Goal: Information Seeking & Learning: Learn about a topic

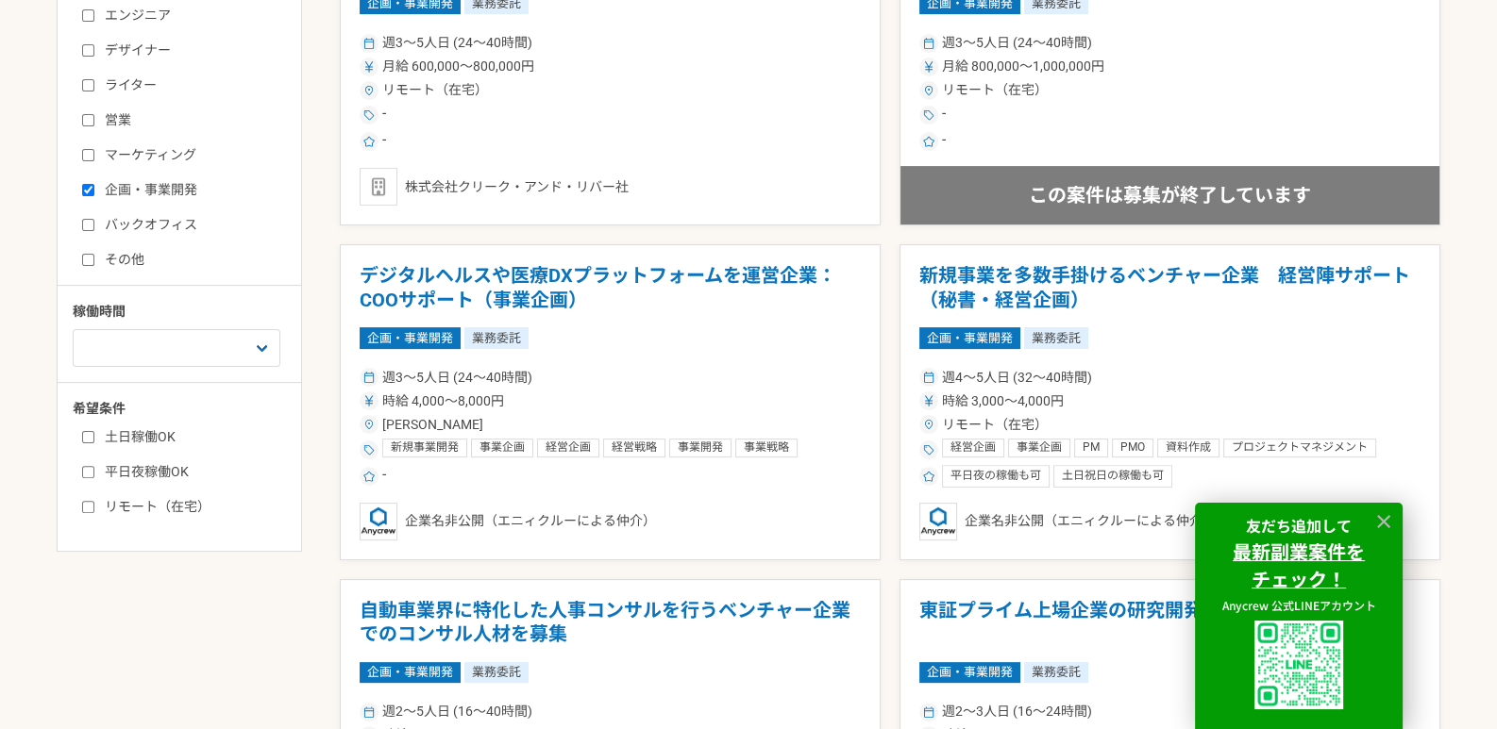
scroll to position [754, 0]
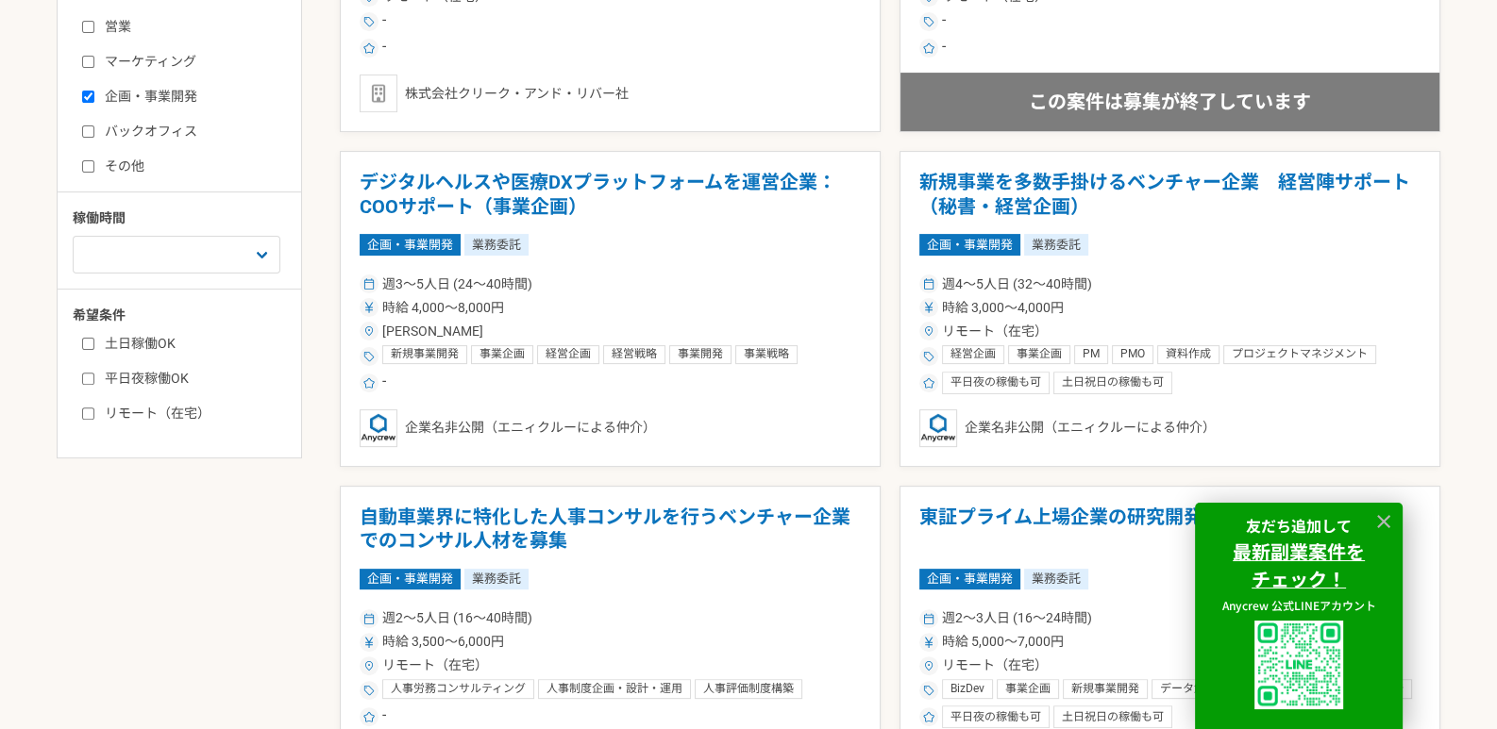
drag, startPoint x: 138, startPoint y: 343, endPoint x: 147, endPoint y: 341, distance: 9.6
click at [137, 343] on label "土日稼働OK" at bounding box center [190, 344] width 217 height 20
click at [94, 343] on input "土日稼働OK" at bounding box center [88, 344] width 12 height 12
checkbox input "true"
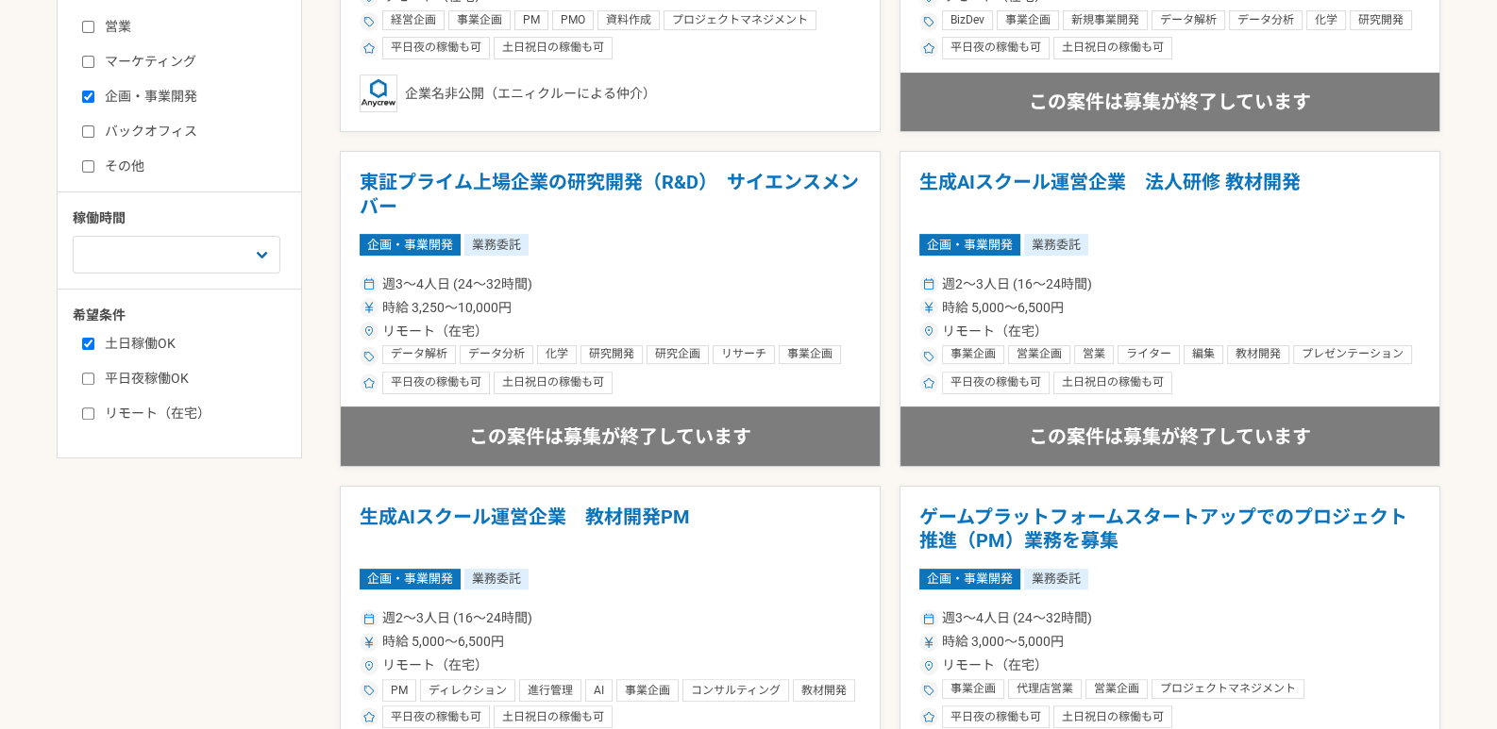
click at [159, 376] on label "平日夜稼働OK" at bounding box center [190, 379] width 217 height 20
click at [94, 376] on input "平日夜稼働OK" at bounding box center [88, 379] width 12 height 12
checkbox input "true"
click at [176, 412] on label "リモート（在宅）" at bounding box center [190, 414] width 217 height 20
click at [94, 412] on input "リモート（在宅）" at bounding box center [88, 414] width 12 height 12
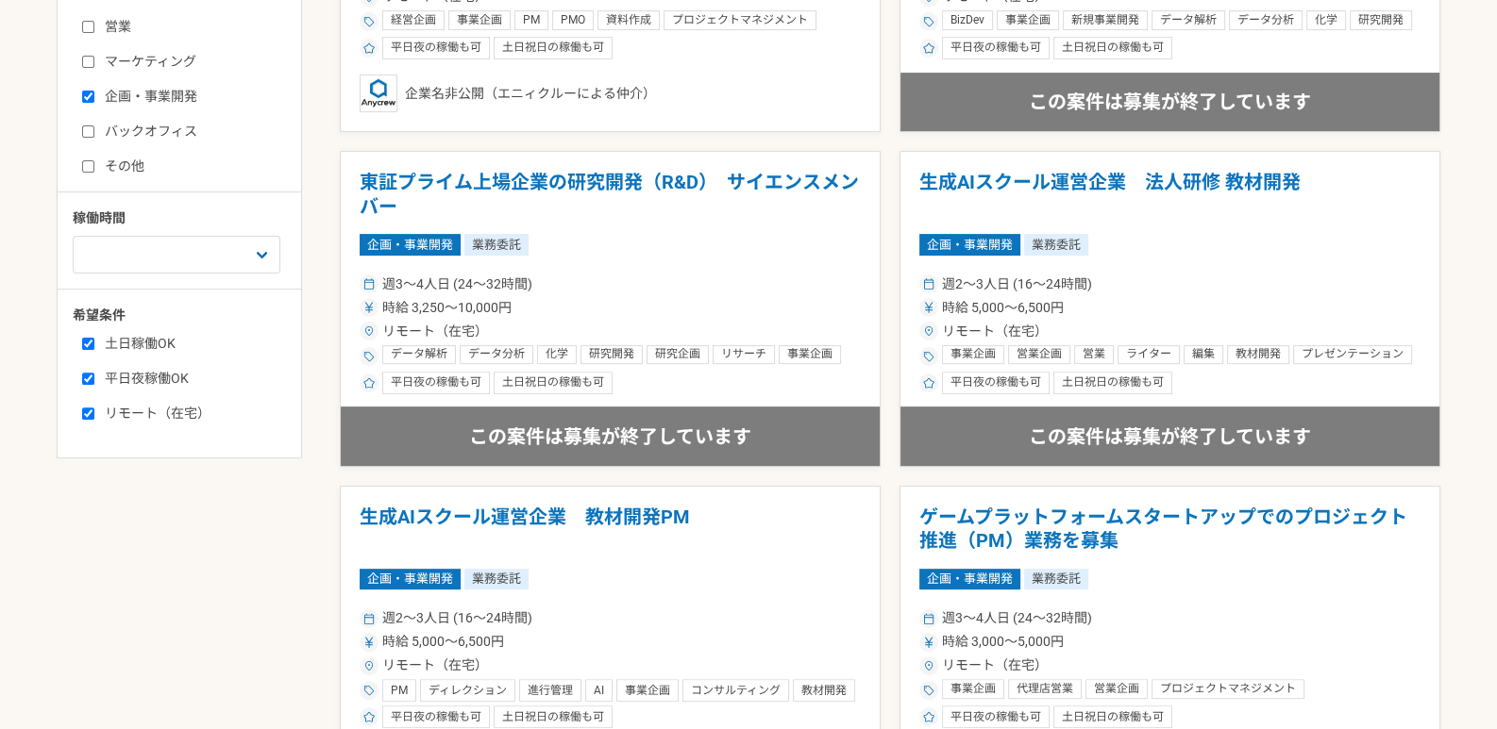
checkbox input "true"
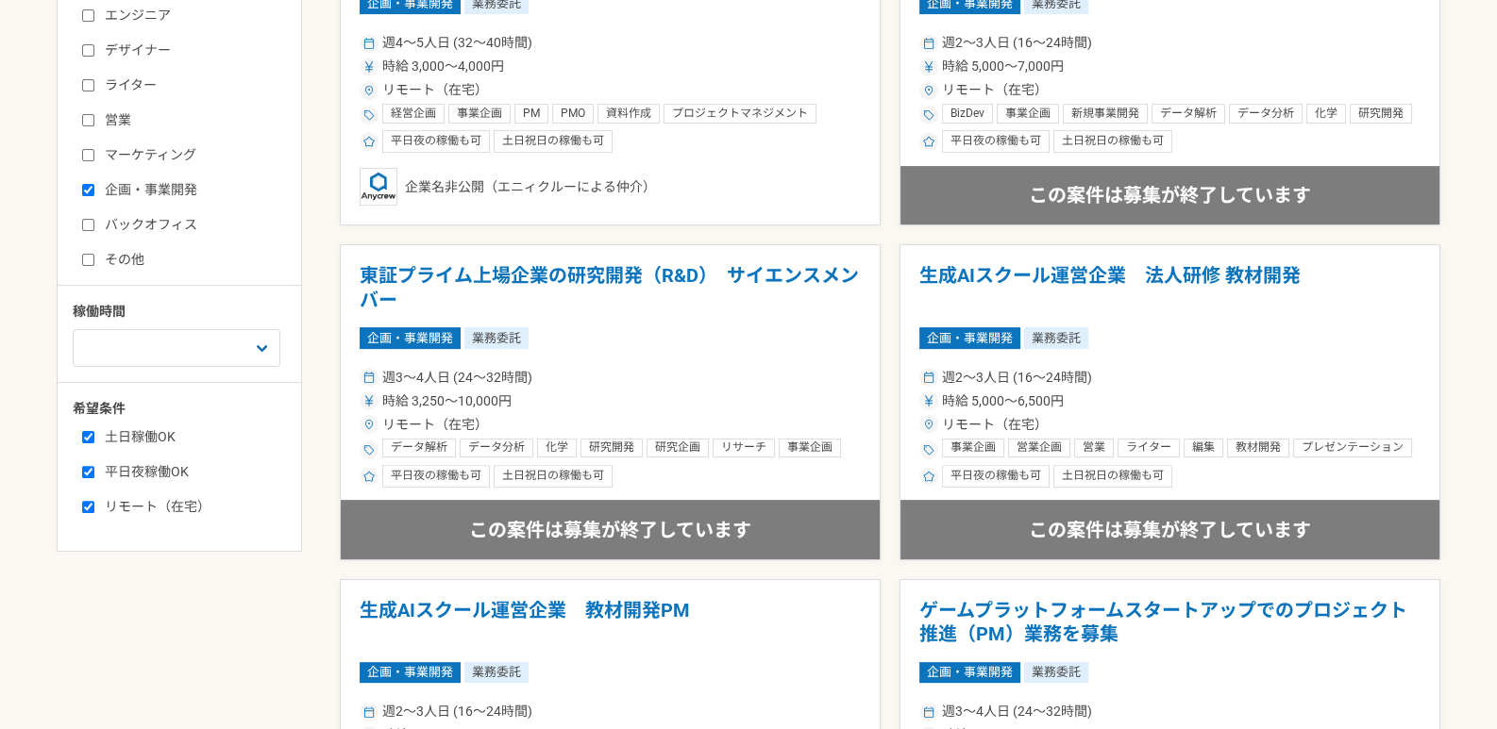
scroll to position [754, 0]
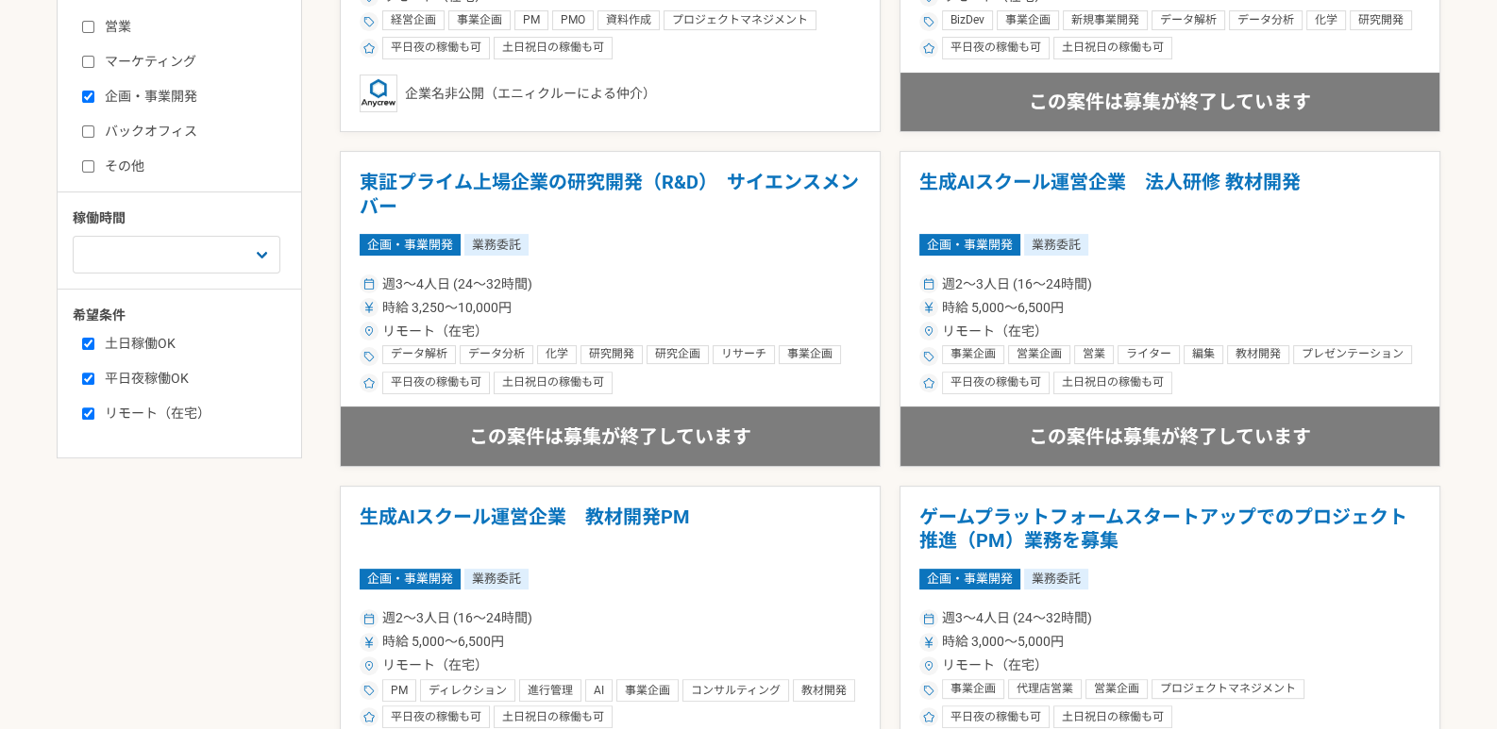
click at [160, 374] on label "平日夜稼働OK" at bounding box center [190, 379] width 217 height 20
click at [94, 374] on input "平日夜稼働OK" at bounding box center [88, 379] width 12 height 12
checkbox input "false"
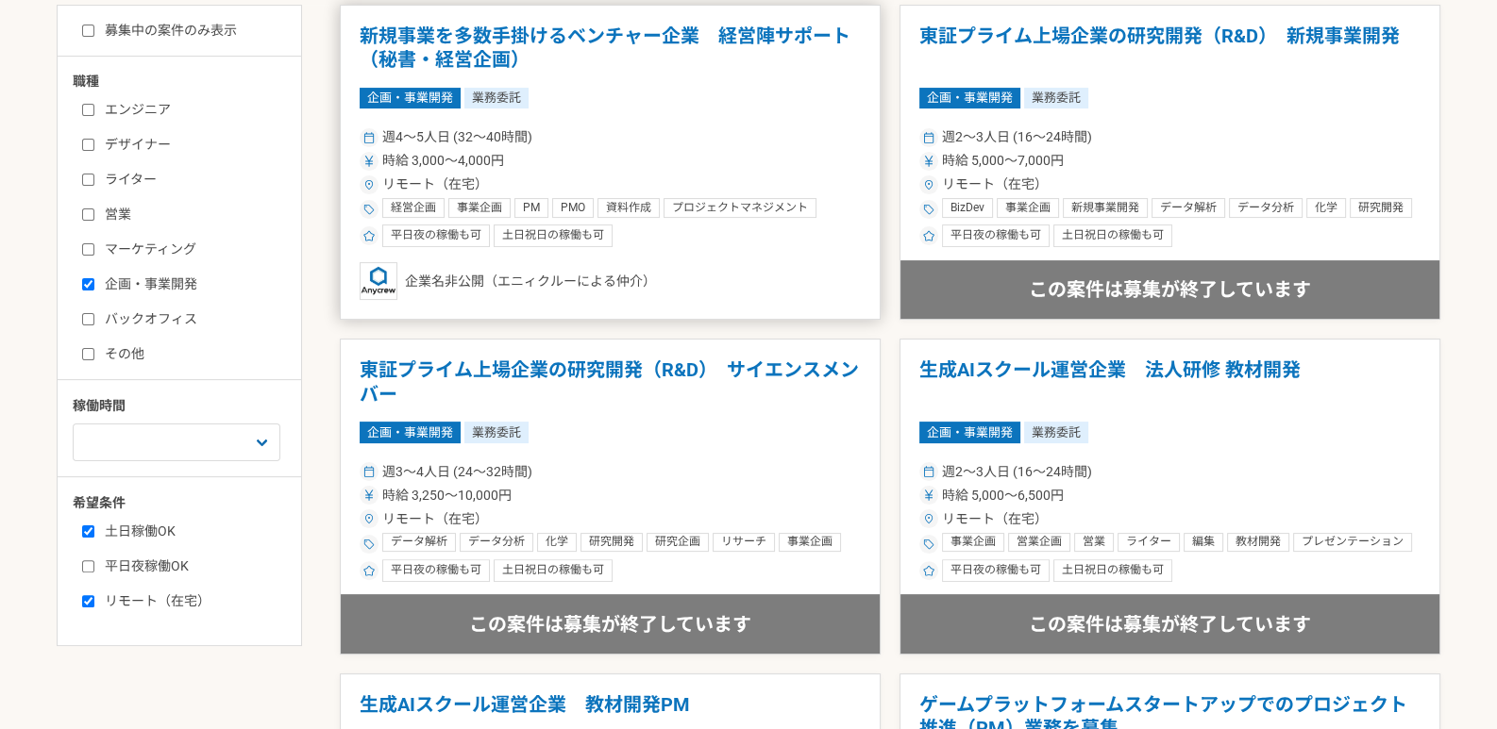
scroll to position [471, 0]
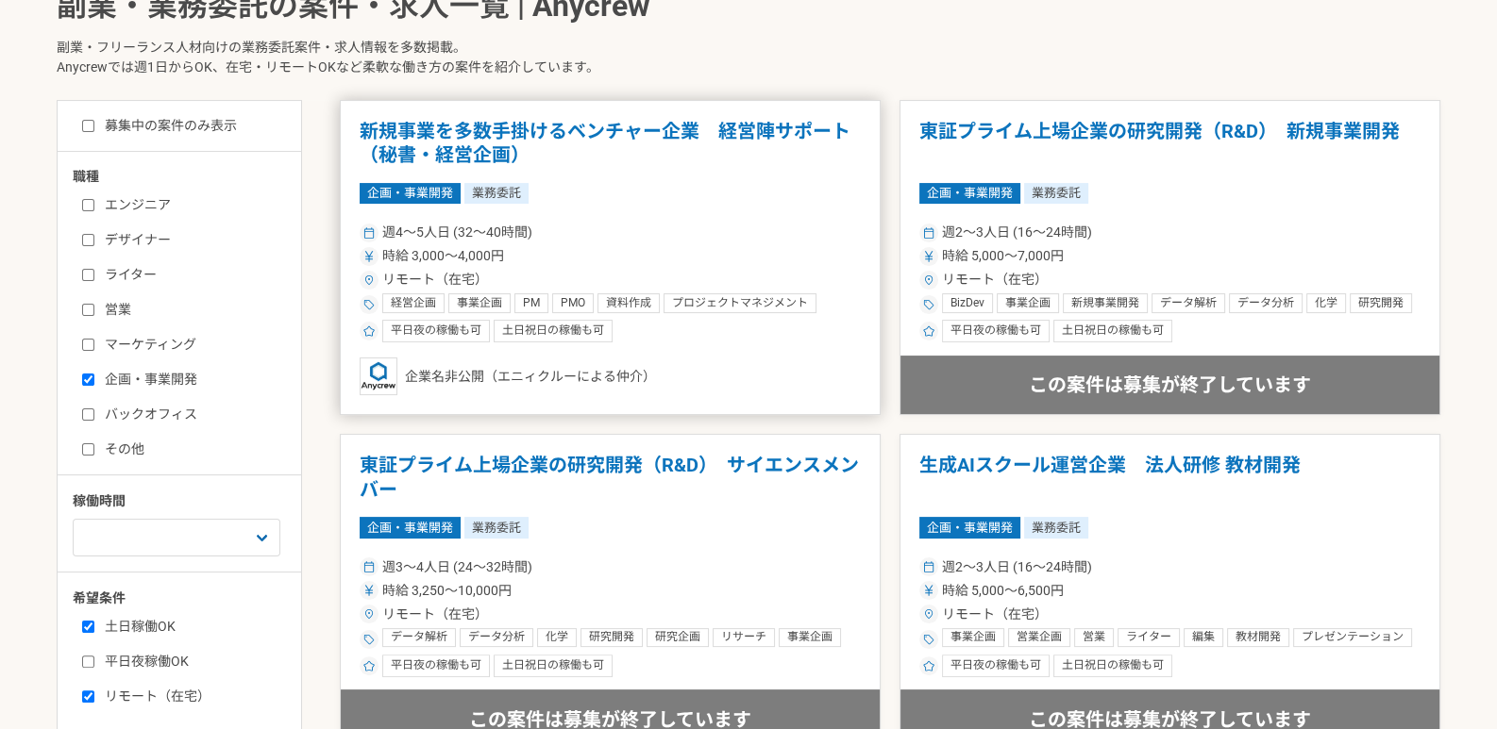
drag, startPoint x: 640, startPoint y: 126, endPoint x: 541, endPoint y: 124, distance: 99.1
click at [541, 124] on h1 "新規事業を多数手掛けるベンチャー企業　経営陣サポート（秘書・経営企画）" at bounding box center [610, 144] width 501 height 48
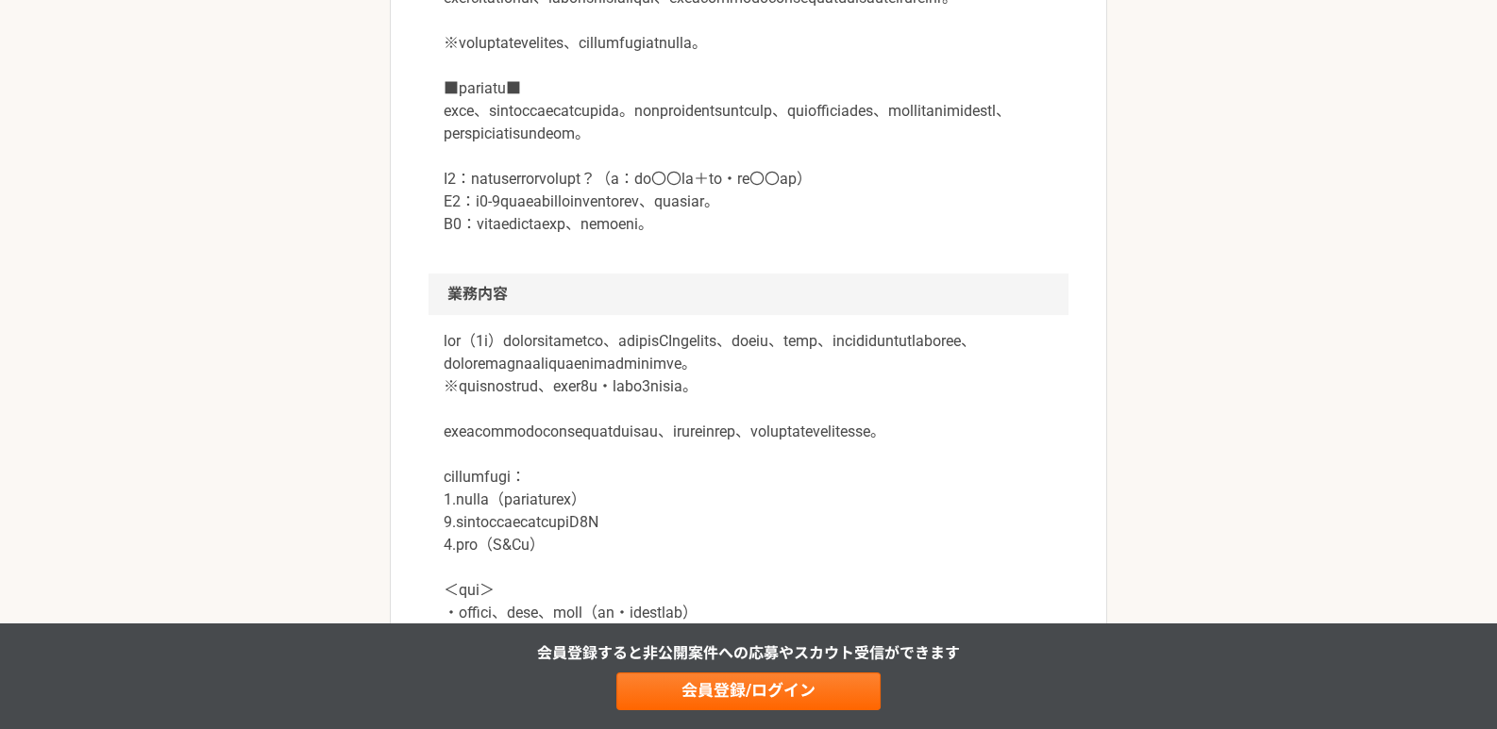
scroll to position [848, 0]
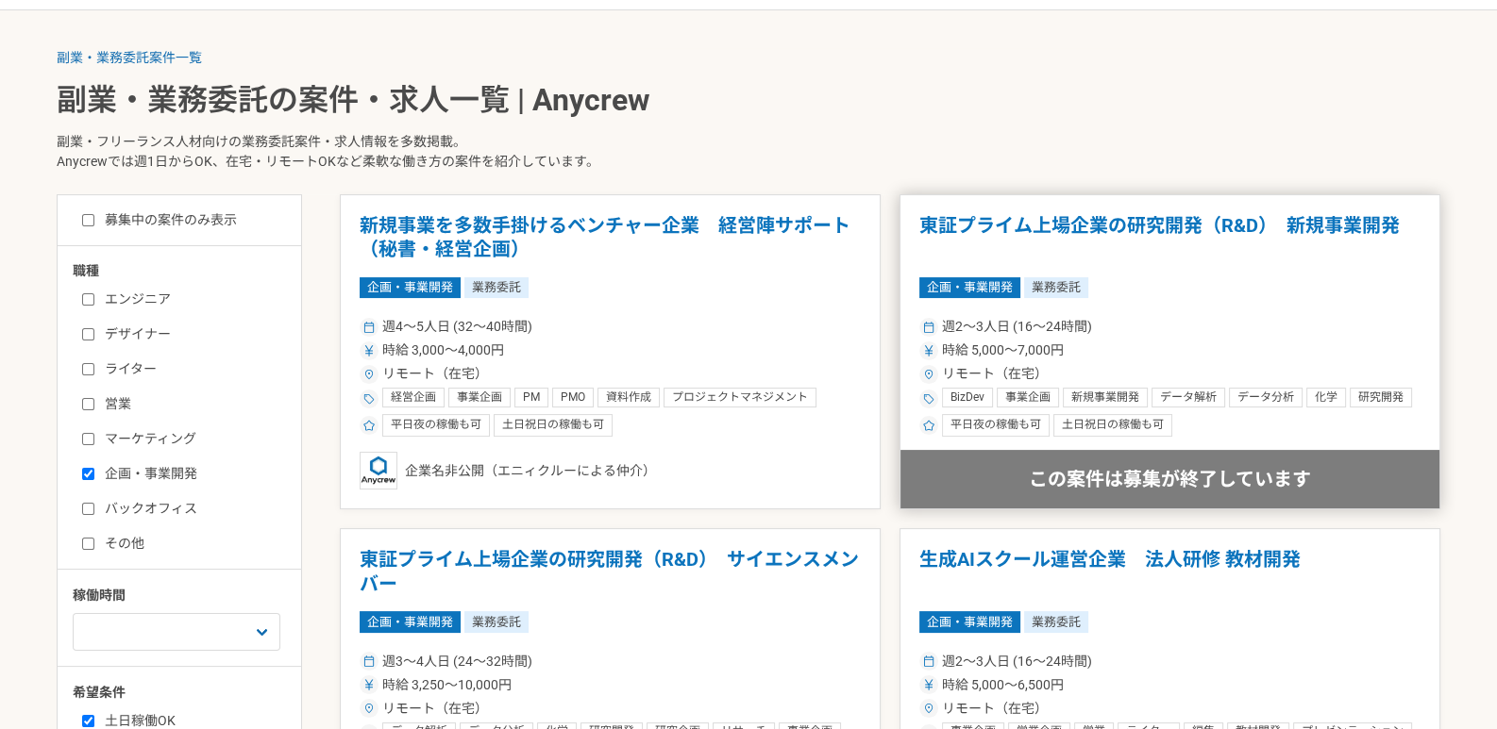
scroll to position [471, 0]
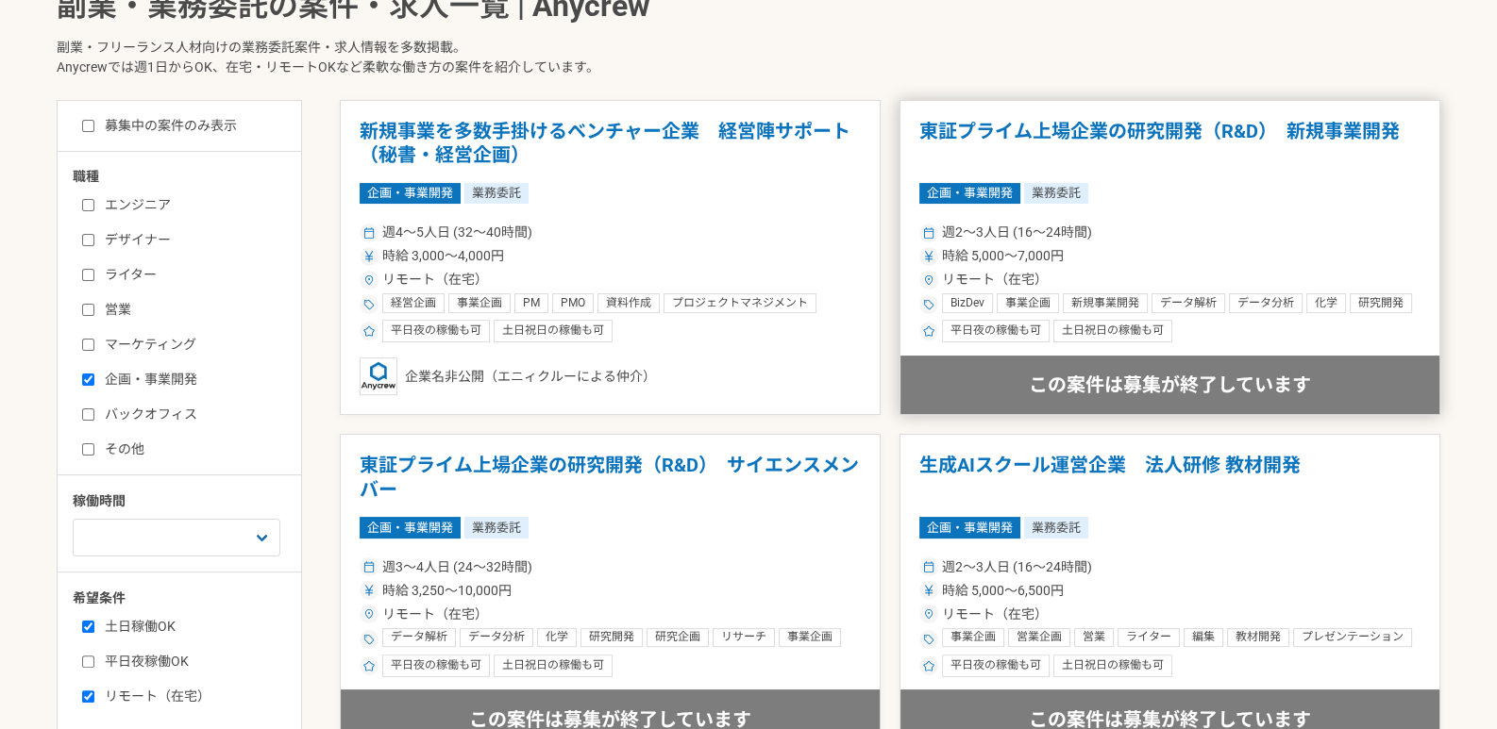
click at [1145, 133] on h1 "東証プライム上場企業の研究開発（R&D）　新規事業開発" at bounding box center [1169, 144] width 501 height 48
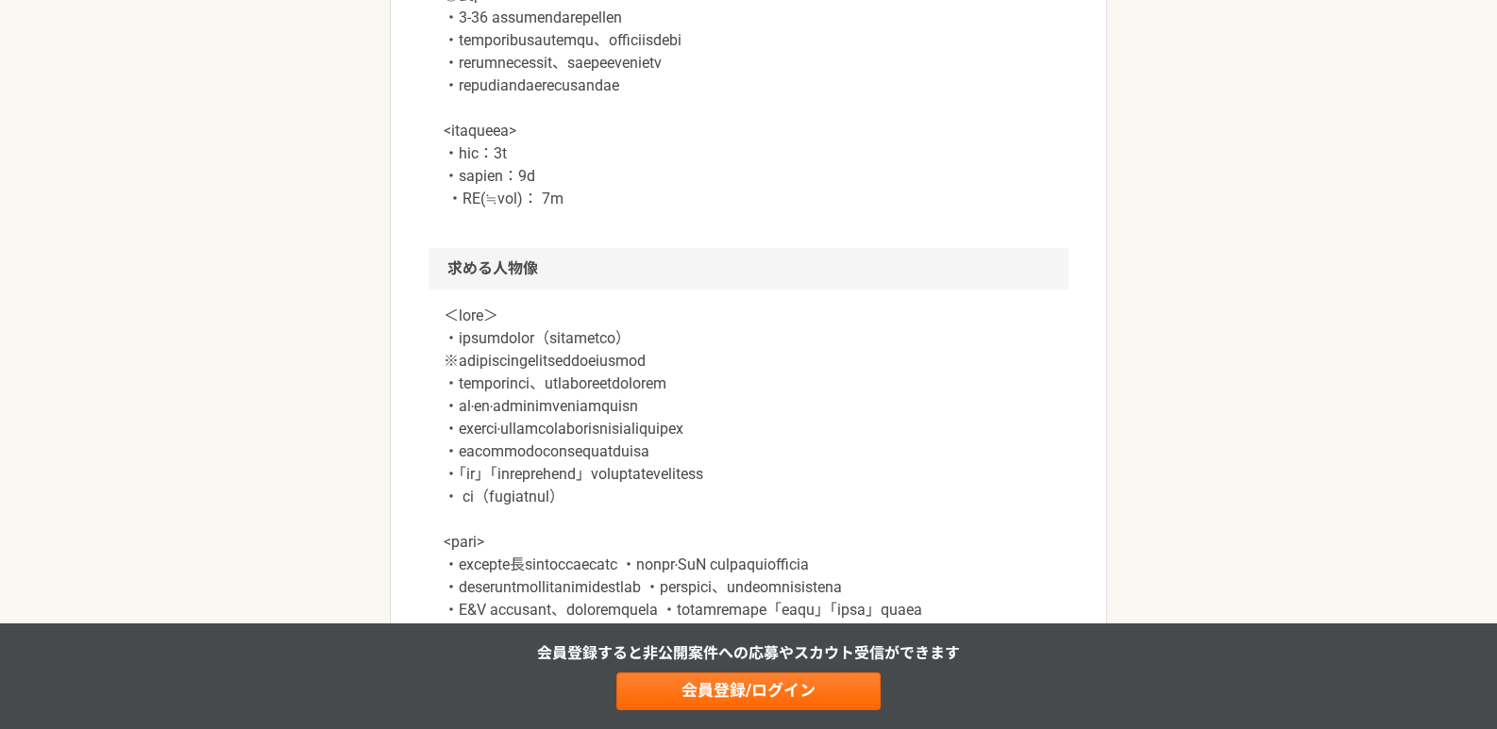
scroll to position [1603, 0]
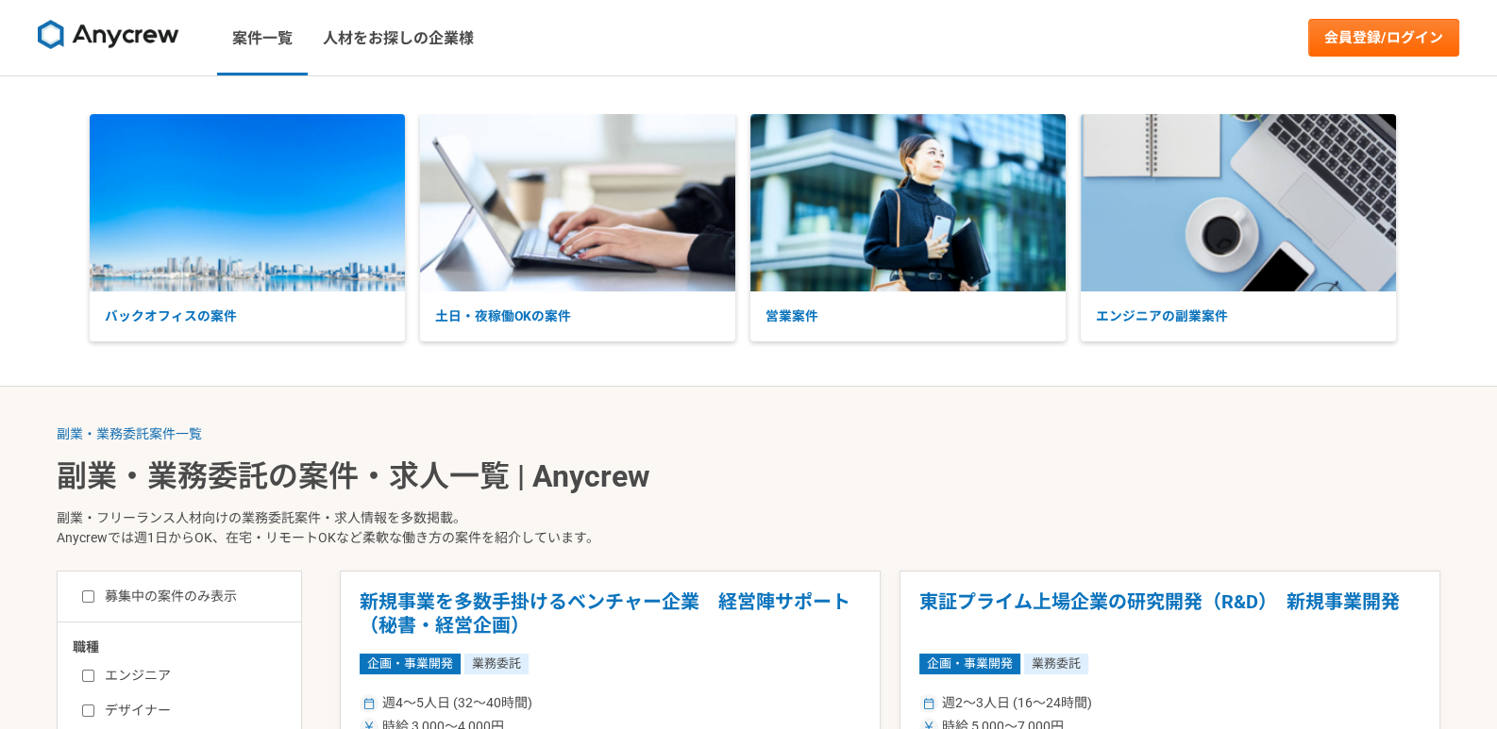
click at [182, 598] on label "募集中の案件のみ表示" at bounding box center [159, 597] width 155 height 20
click at [94, 598] on input "募集中の案件のみ表示" at bounding box center [88, 597] width 12 height 12
checkbox input "true"
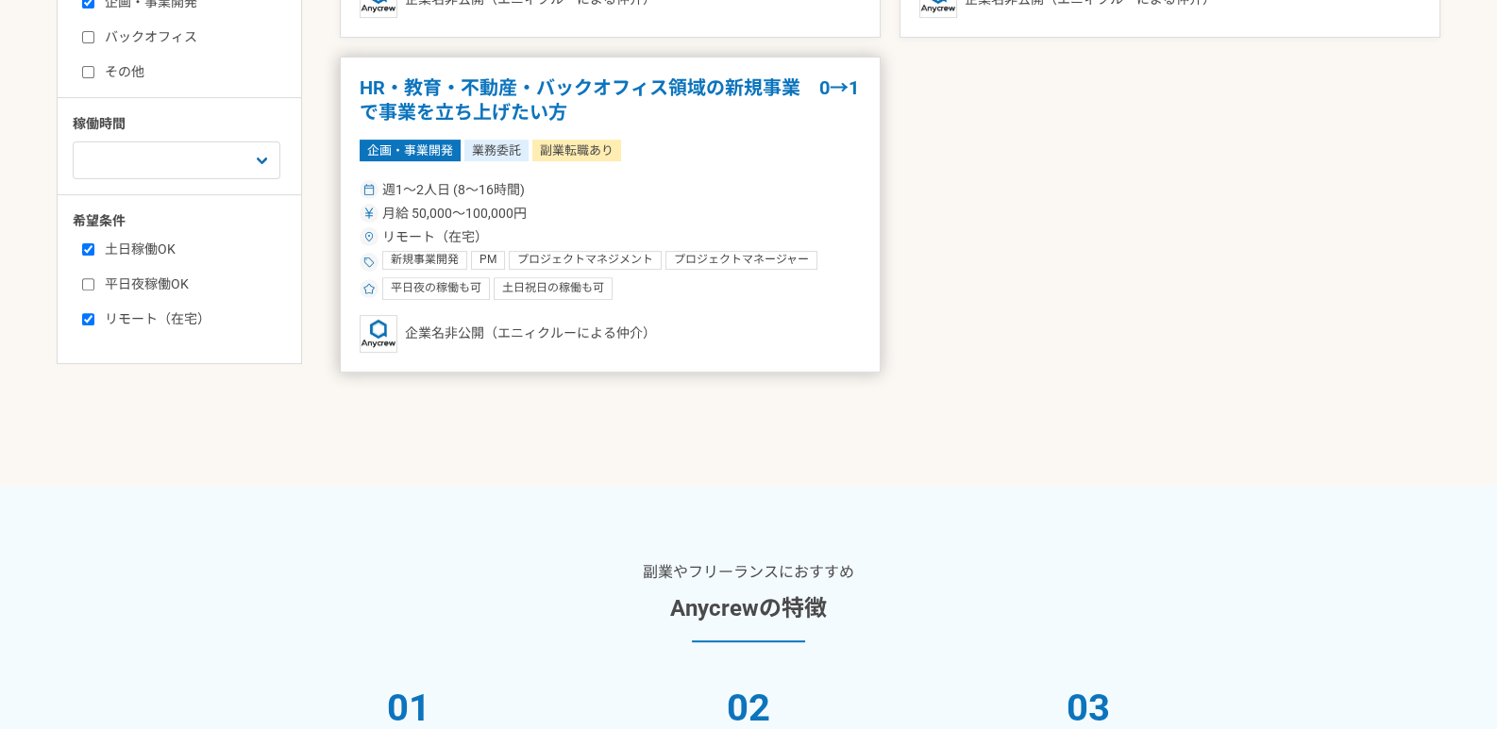
scroll to position [754, 0]
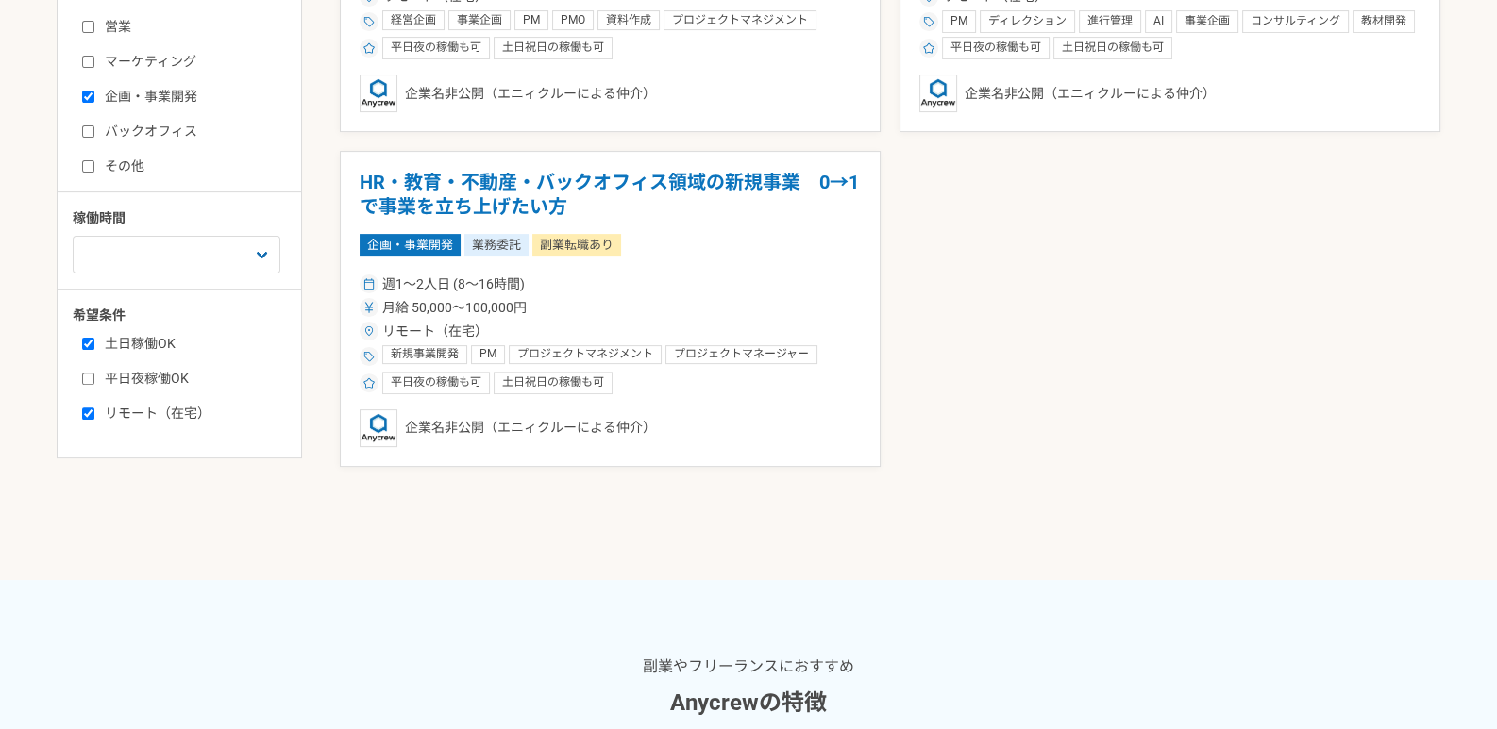
click at [165, 419] on label "リモート（在宅）" at bounding box center [190, 414] width 217 height 20
click at [94, 419] on input "リモート（在宅）" at bounding box center [88, 414] width 12 height 12
checkbox input "false"
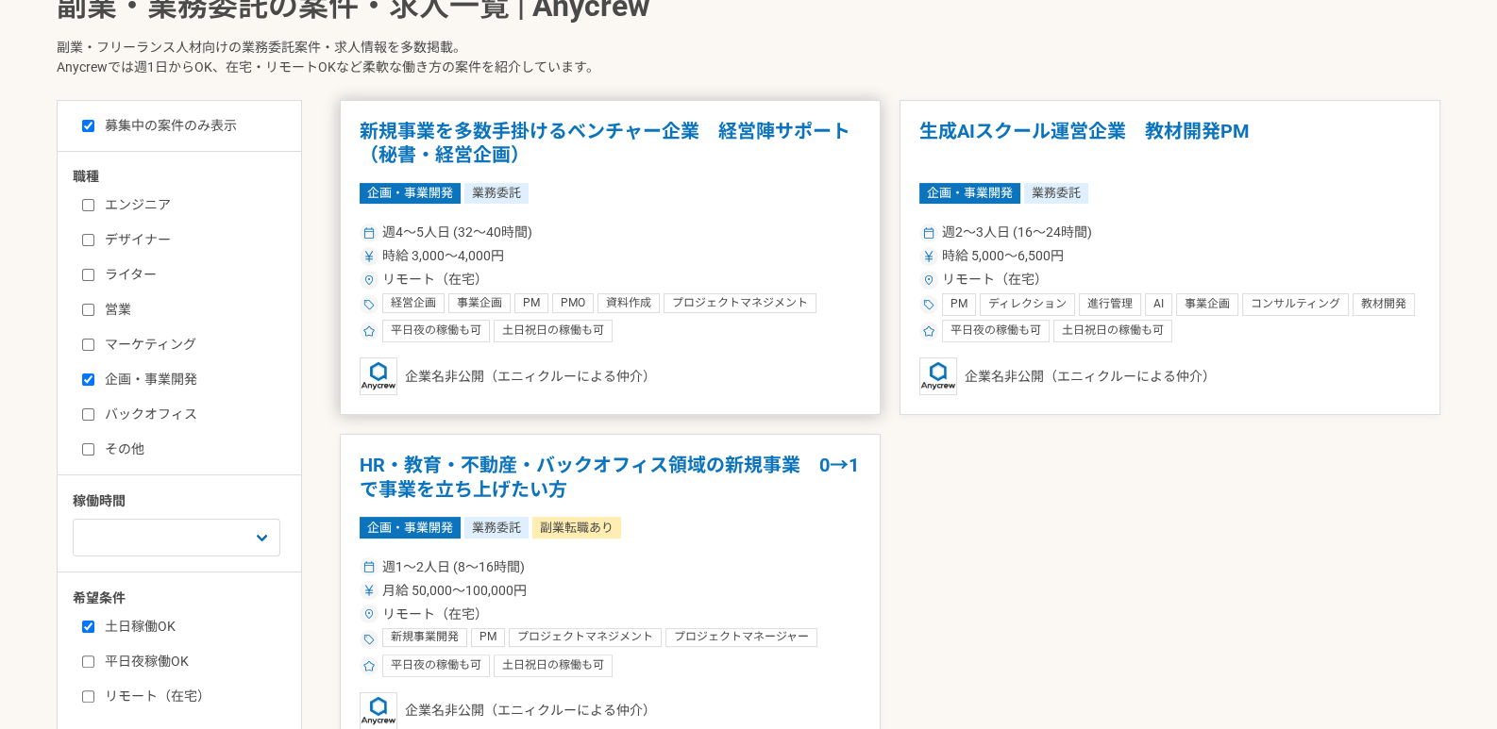
scroll to position [566, 0]
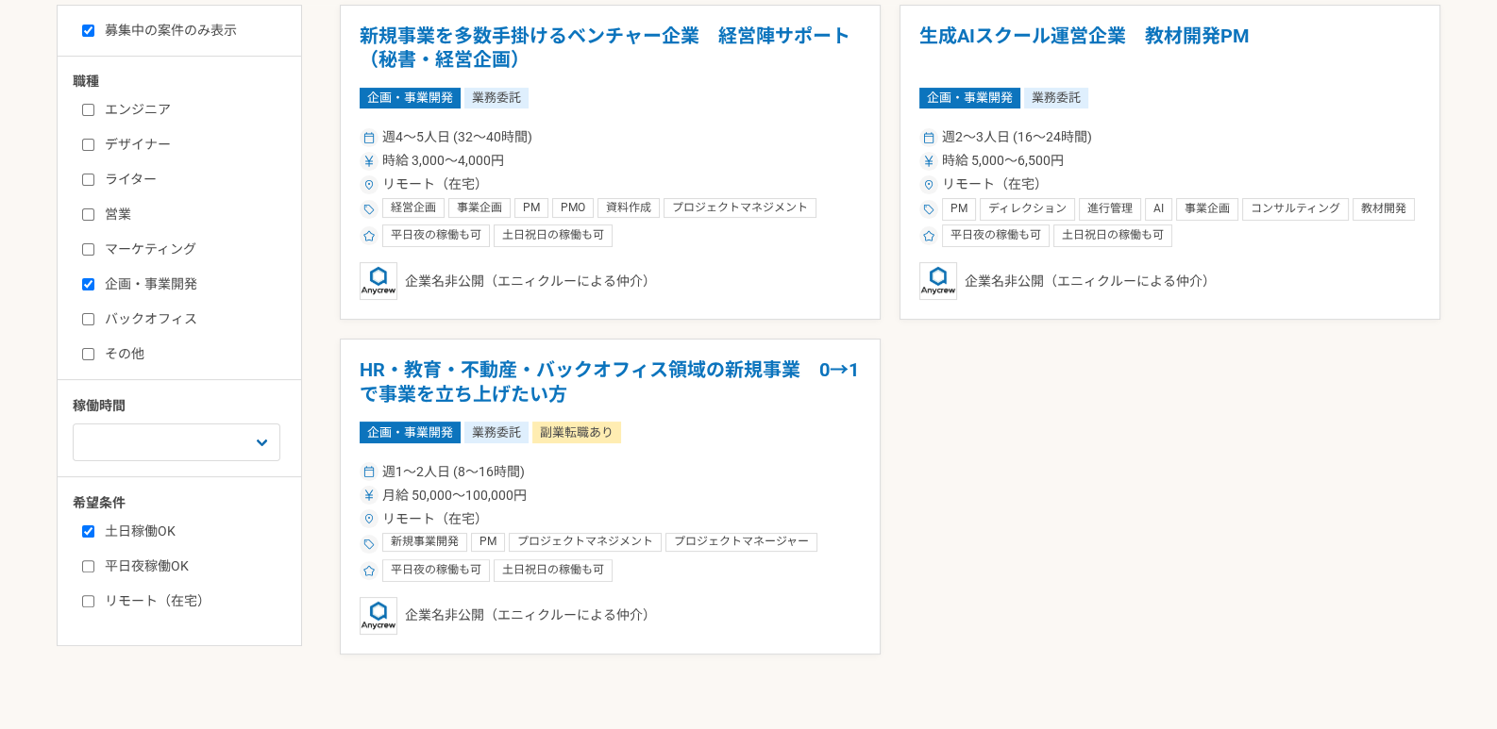
click at [158, 528] on label "土日稼働OK" at bounding box center [190, 532] width 217 height 20
click at [94, 528] on input "土日稼働OK" at bounding box center [88, 532] width 12 height 12
checkbox input "false"
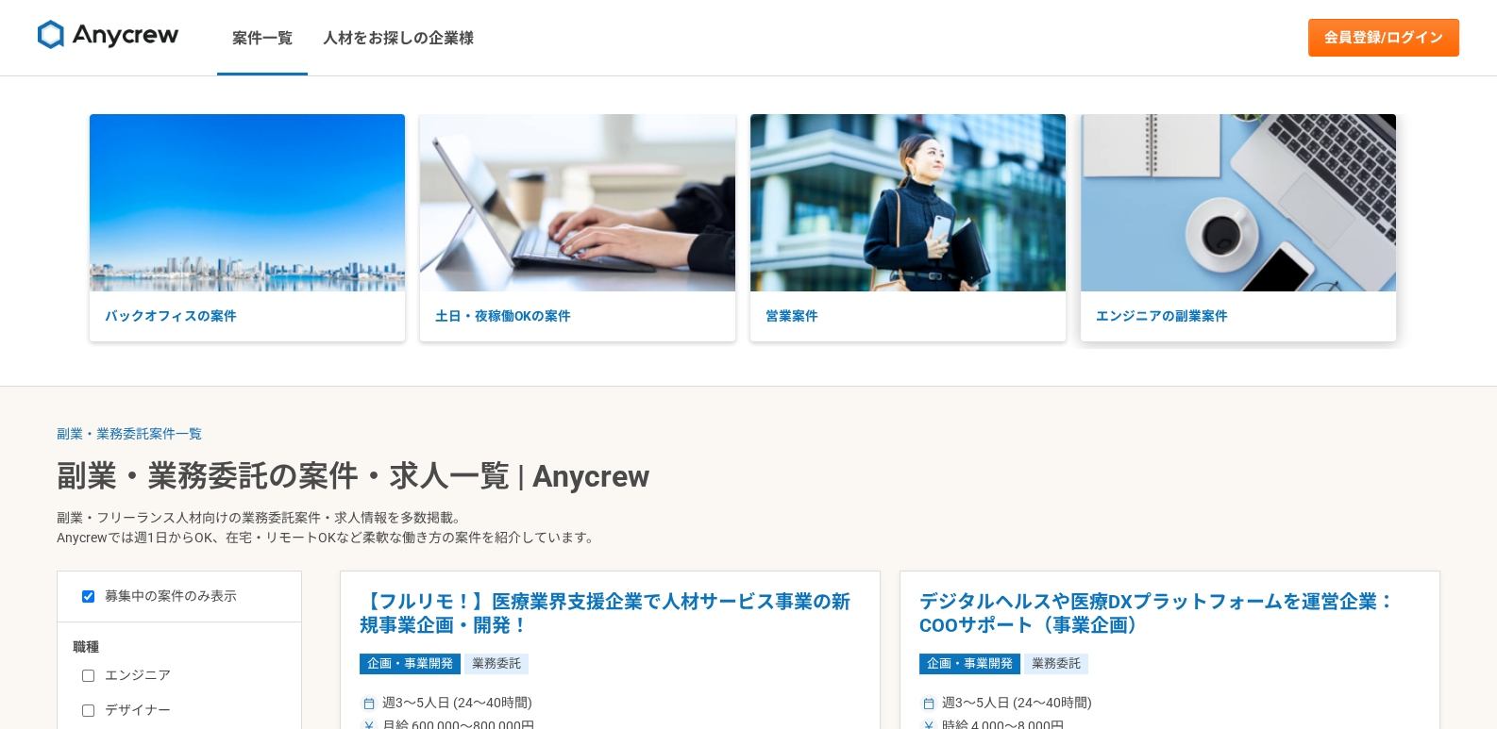
click at [1151, 315] on p "エンジニアの副業案件" at bounding box center [1237, 317] width 315 height 50
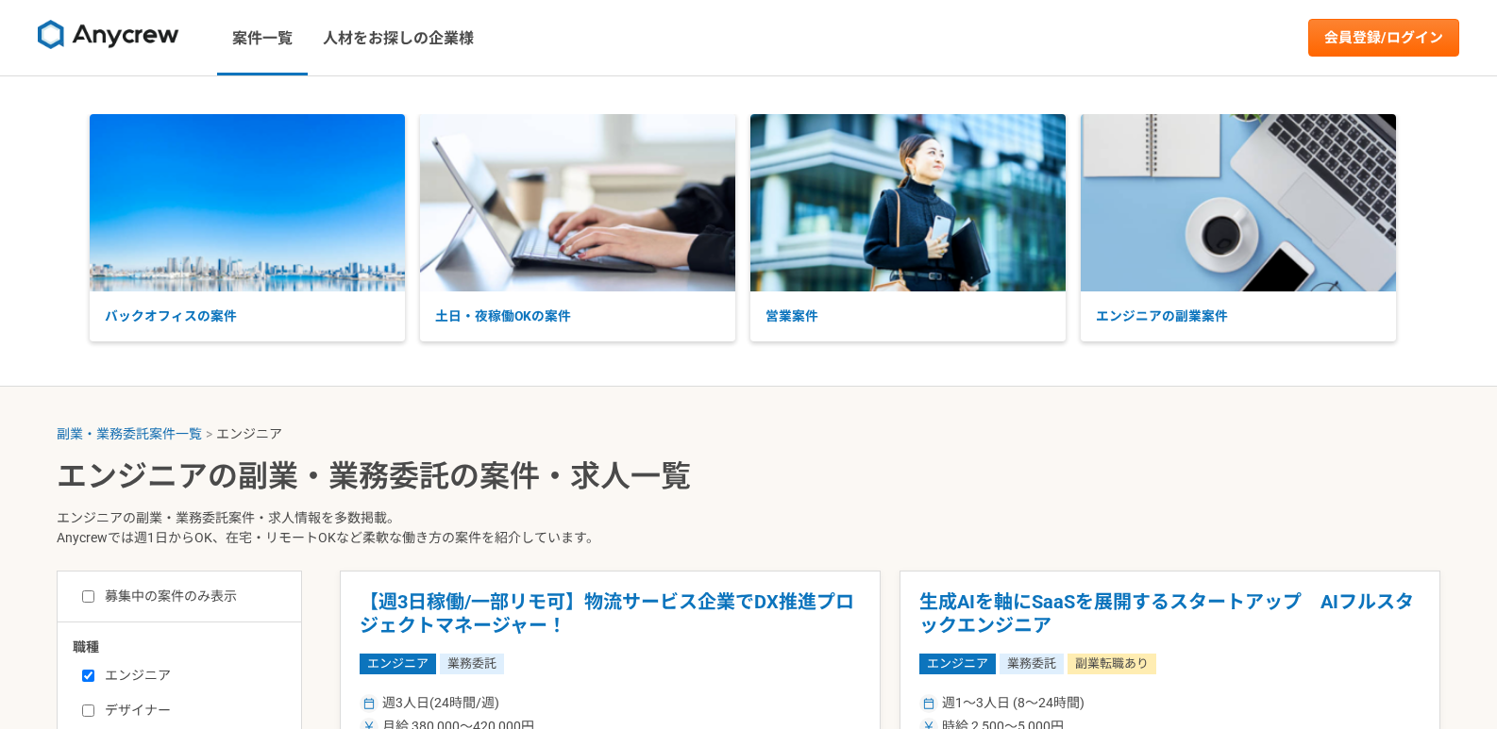
select select "3"
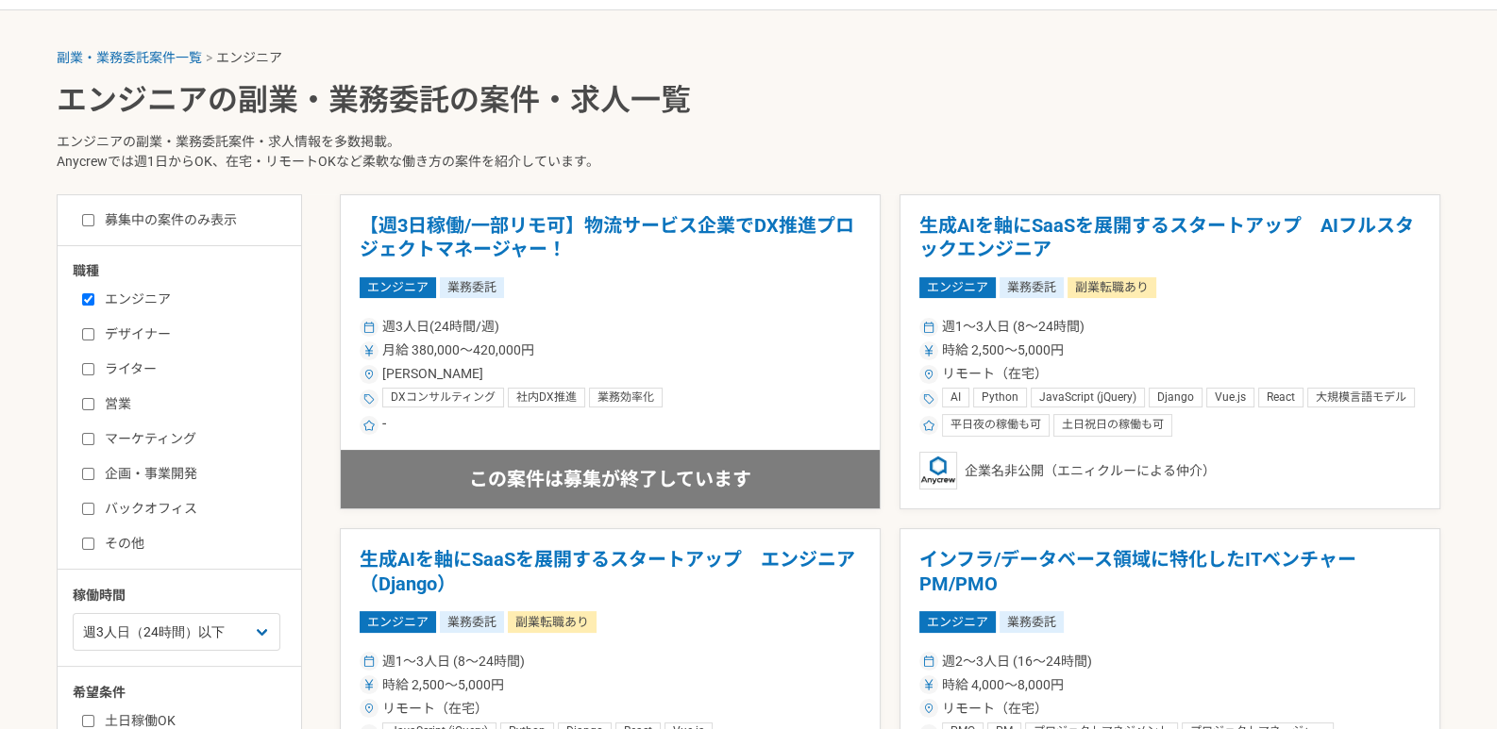
scroll to position [471, 0]
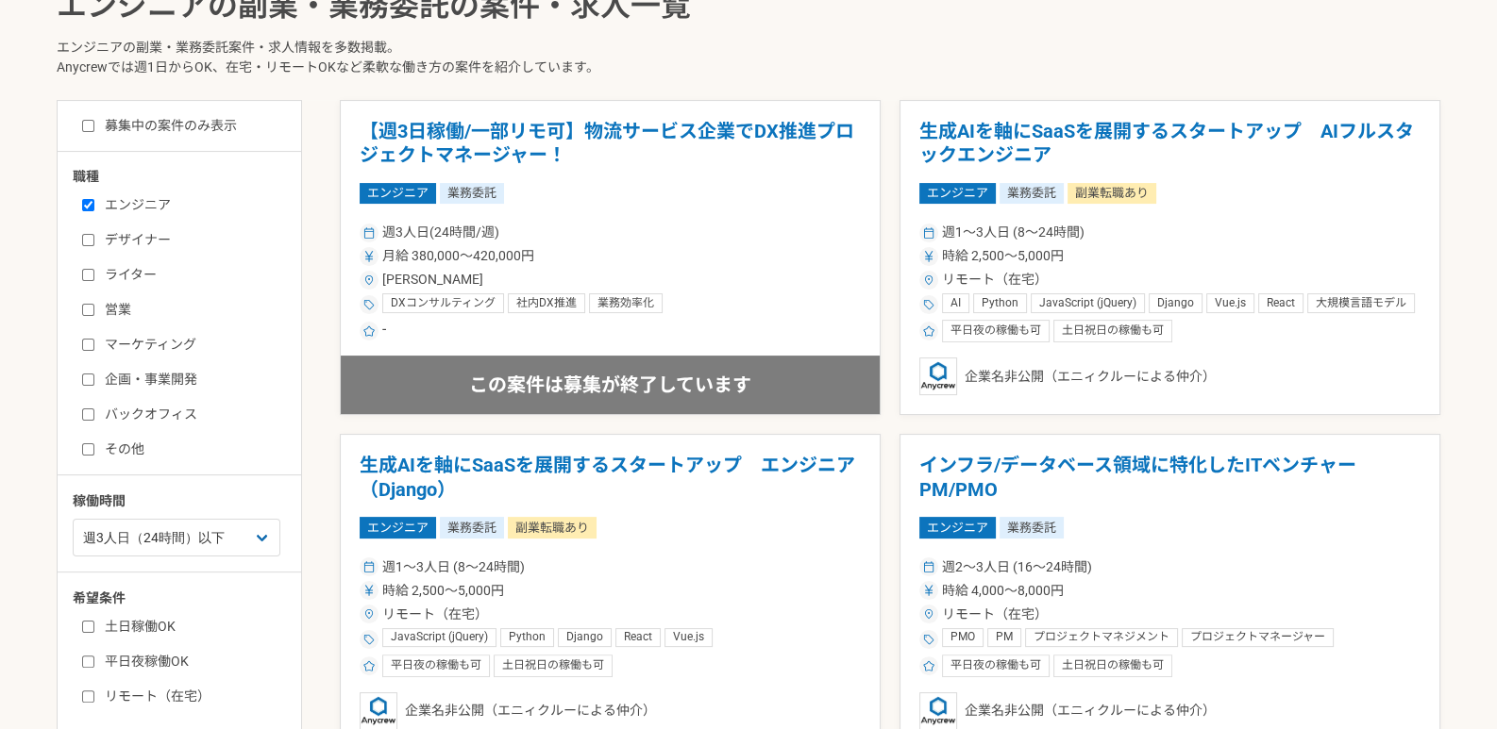
click at [99, 124] on label "募集中の案件のみ表示" at bounding box center [159, 126] width 155 height 20
click at [94, 124] on input "募集中の案件のみ表示" at bounding box center [88, 126] width 12 height 12
checkbox input "true"
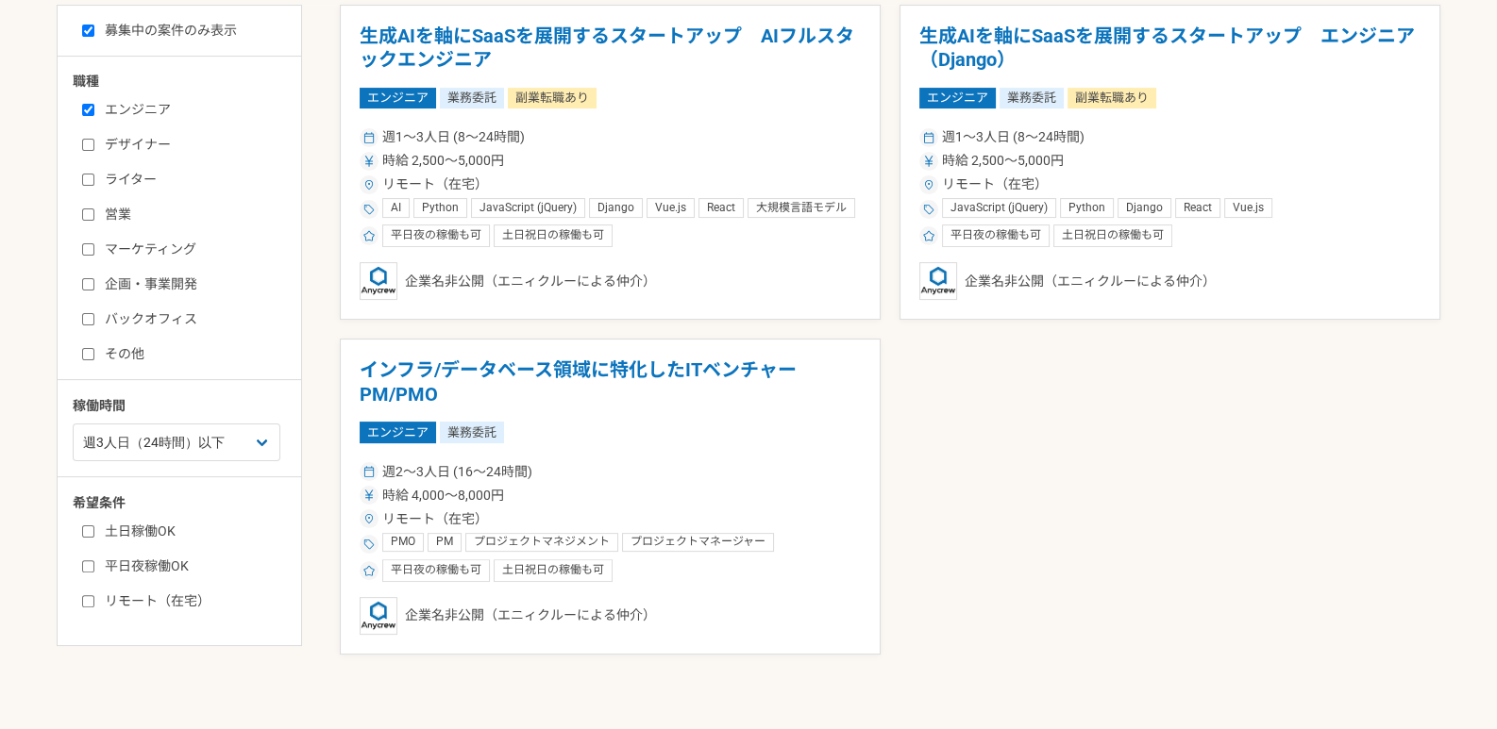
scroll to position [661, 0]
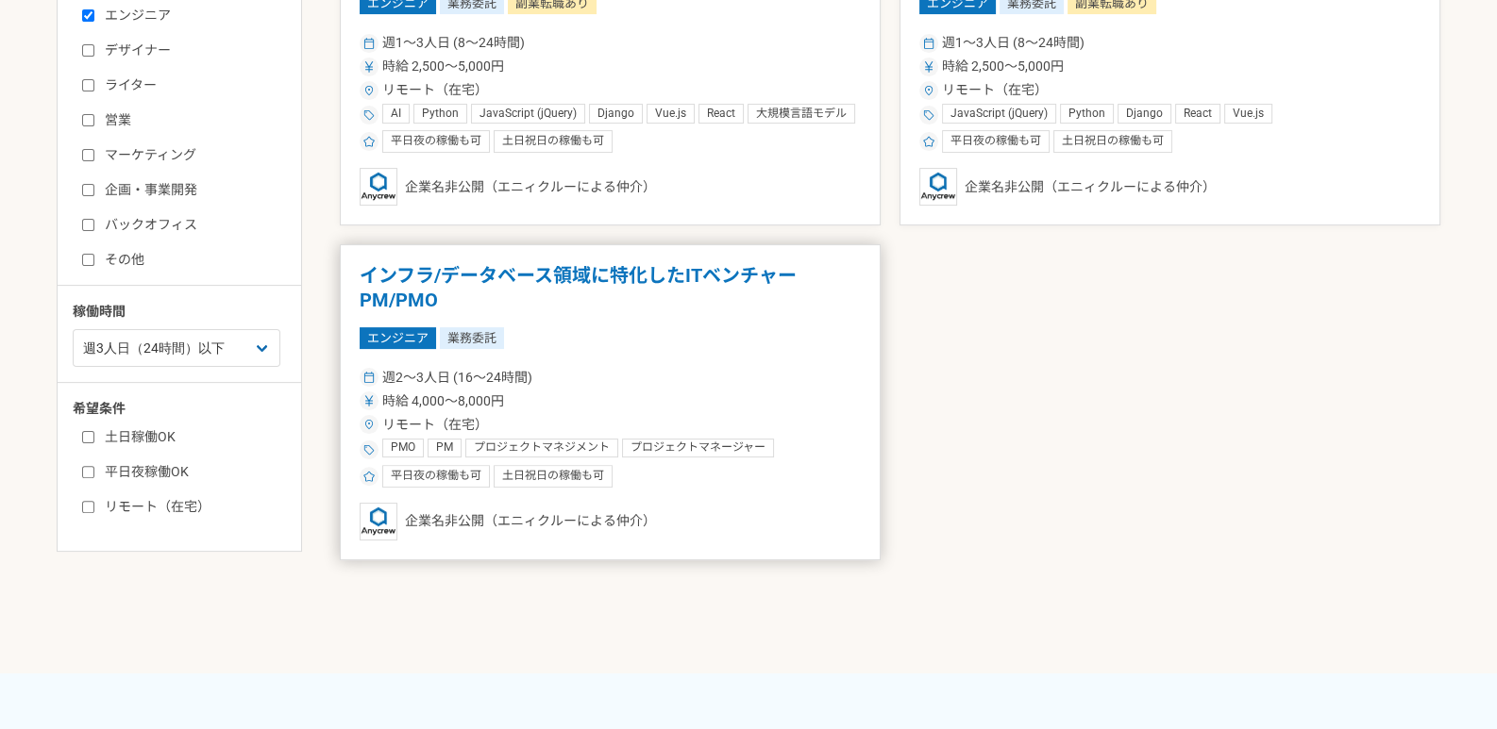
click at [561, 276] on h1 "インフラ/データベース領域に特化したITベンチャー　PM/PMO" at bounding box center [610, 288] width 501 height 48
